Goal: Transaction & Acquisition: Purchase product/service

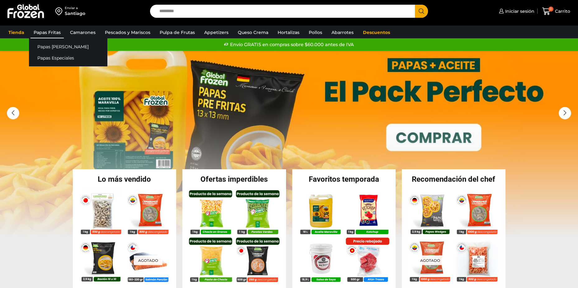
click at [41, 29] on link "Papas Fritas" at bounding box center [47, 32] width 33 height 12
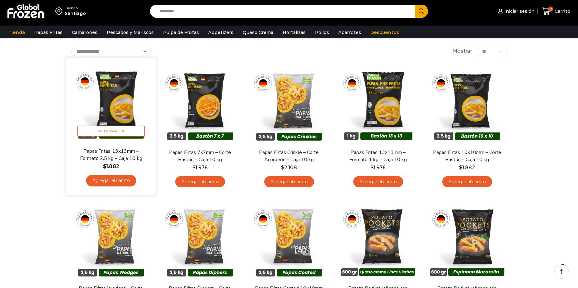
click at [101, 179] on link "Agregar al carrito" at bounding box center [111, 181] width 50 height 12
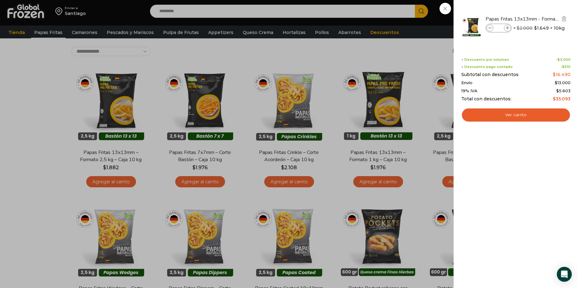
click at [506, 26] on icon at bounding box center [507, 27] width 3 height 3
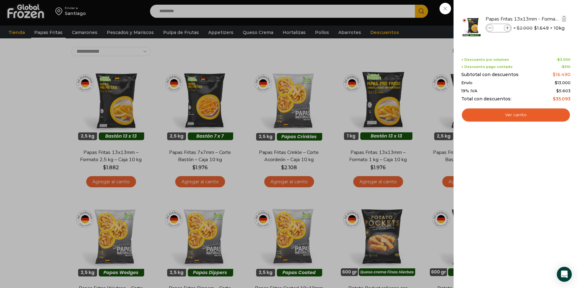
click at [506, 26] on icon at bounding box center [507, 27] width 3 height 3
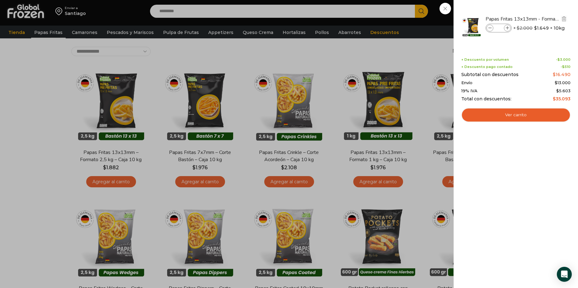
click at [506, 26] on icon at bounding box center [507, 27] width 3 height 3
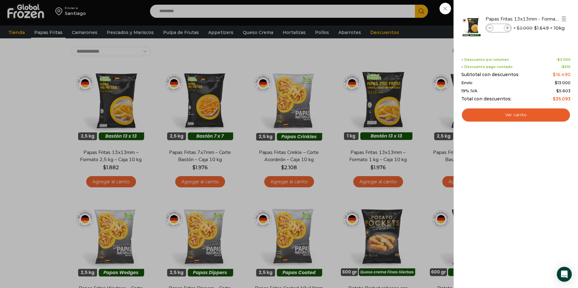
click at [506, 26] on icon at bounding box center [507, 27] width 3 height 3
type input "**"
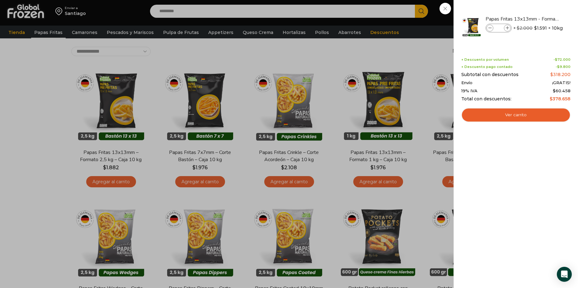
click at [541, 19] on div "20 Carrito 20 20 Shopping Cart" at bounding box center [556, 11] width 31 height 15
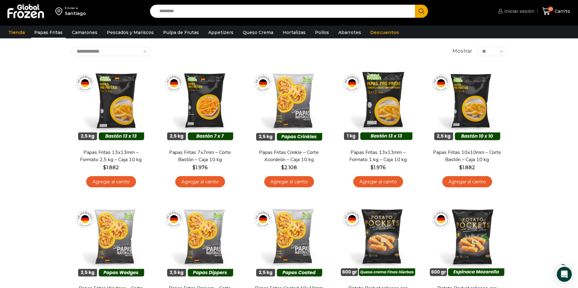
click at [517, 13] on span "Iniciar sesión" at bounding box center [519, 11] width 32 height 6
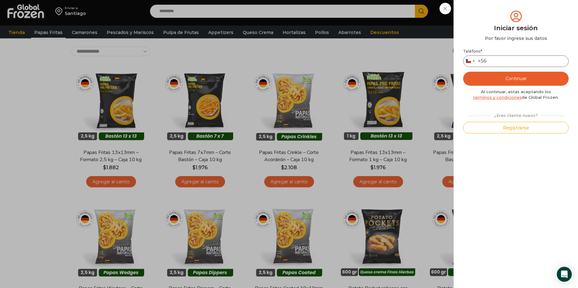
click at [502, 59] on input "Teléfono *" at bounding box center [516, 61] width 106 height 12
type input "*********"
click at [516, 75] on button "Continuar" at bounding box center [516, 79] width 106 height 14
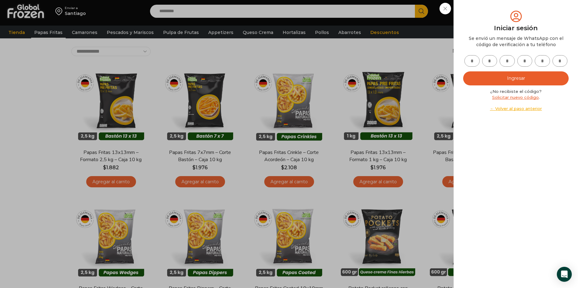
click at [476, 64] on input "text" at bounding box center [472, 61] width 15 height 12
type input "*"
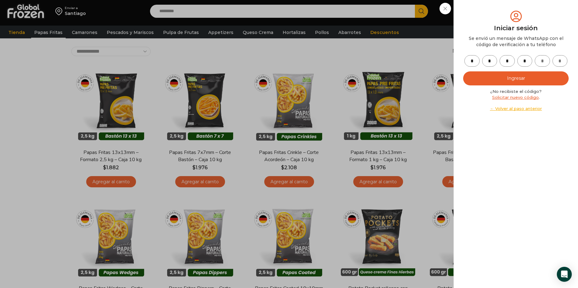
type input "*"
click at [492, 82] on button "Ingresar" at bounding box center [516, 78] width 106 height 14
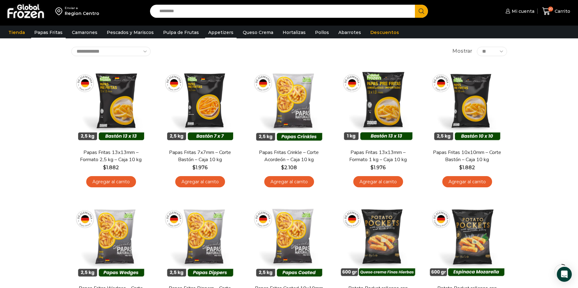
click at [219, 29] on link "Appetizers" at bounding box center [220, 32] width 31 height 12
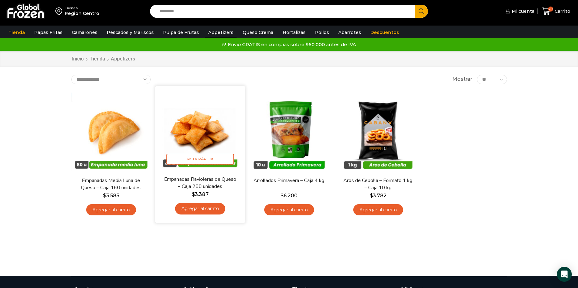
click at [199, 208] on link "Agregar al carrito" at bounding box center [200, 209] width 50 height 12
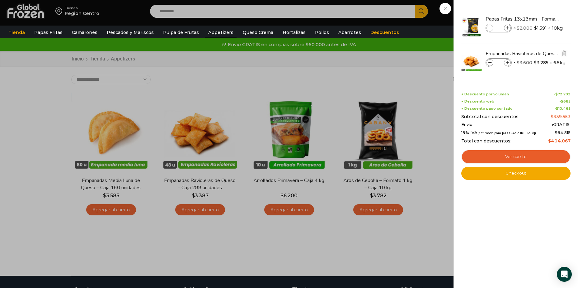
click at [508, 61] on icon at bounding box center [507, 62] width 3 height 3
type input "*"
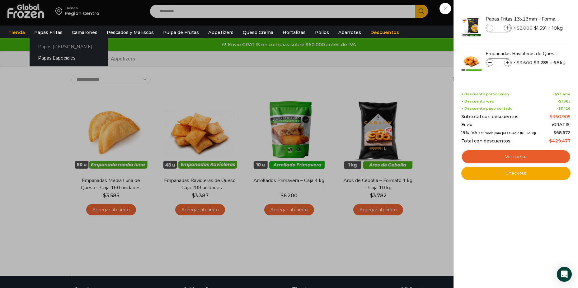
click at [48, 43] on link "Papas [PERSON_NAME]" at bounding box center [69, 47] width 78 height 12
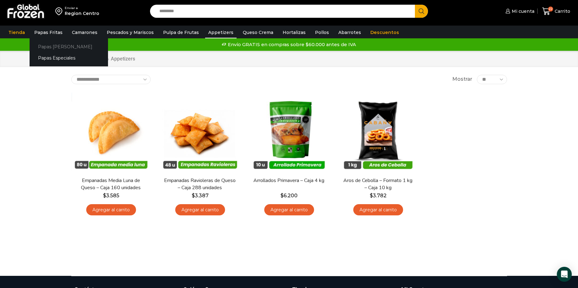
click at [50, 44] on link "Papas [PERSON_NAME]" at bounding box center [69, 47] width 78 height 12
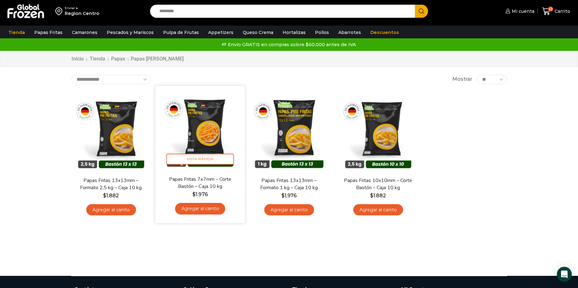
click at [203, 208] on link "Agregar al carrito" at bounding box center [200, 209] width 50 height 12
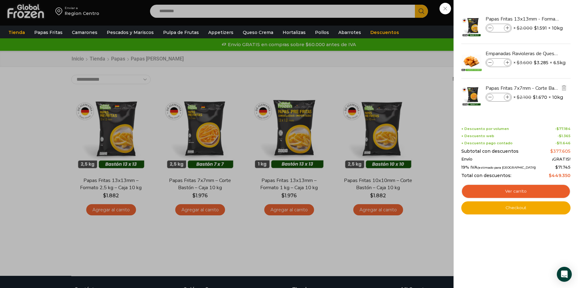
click at [509, 94] on span at bounding box center [507, 97] width 7 height 7
type input "*"
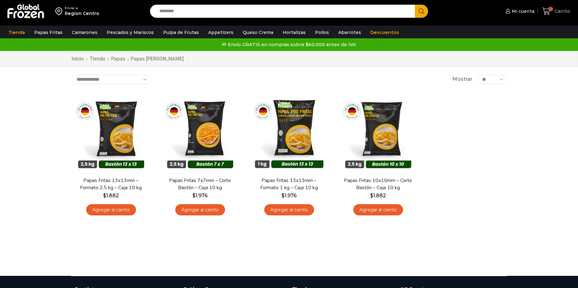
click at [560, 11] on span "Carrito" at bounding box center [561, 11] width 17 height 6
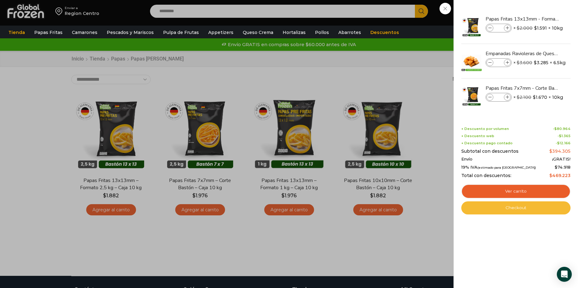
click at [512, 207] on link "Checkout" at bounding box center [515, 207] width 109 height 13
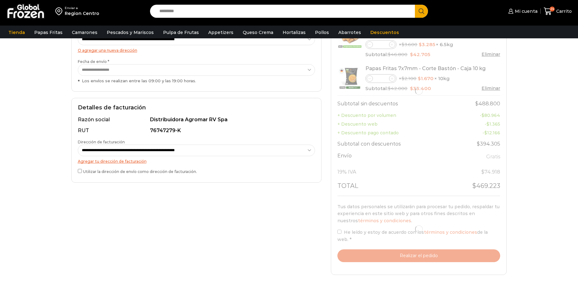
scroll to position [156, 0]
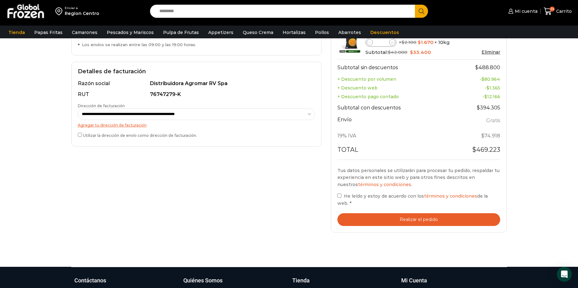
click at [363, 213] on button "Realizar el pedido" at bounding box center [418, 219] width 163 height 13
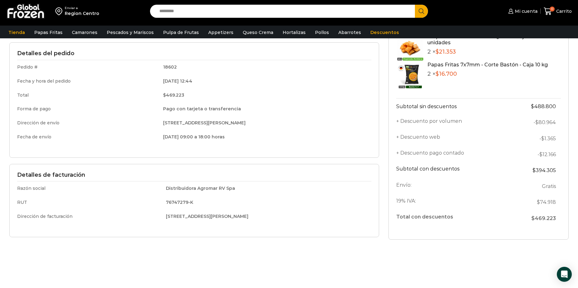
scroll to position [125, 0]
